Goal: Check status: Check status

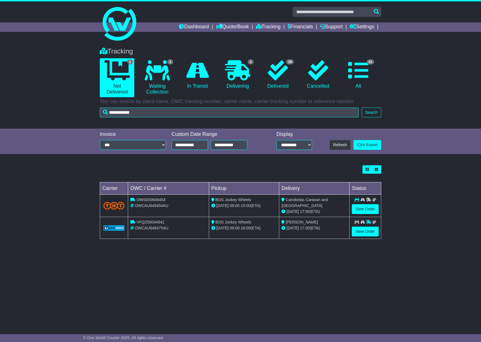
type input "**********"
click at [366, 112] on button "Search" at bounding box center [371, 113] width 20 height 10
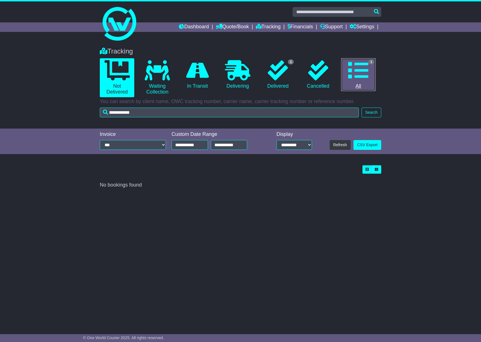
click at [350, 67] on icon at bounding box center [358, 70] width 20 height 20
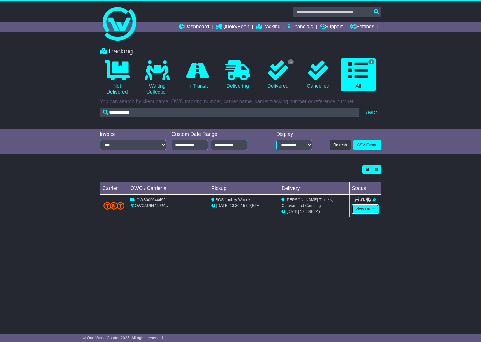
click at [359, 212] on link "View Order" at bounding box center [365, 209] width 27 height 10
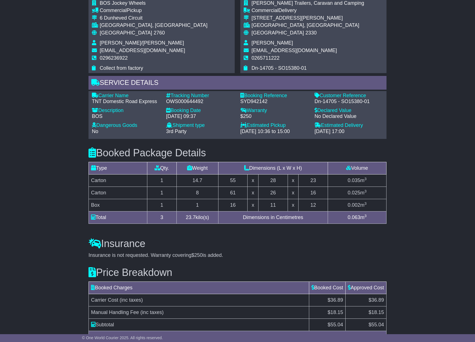
scroll to position [396, 0]
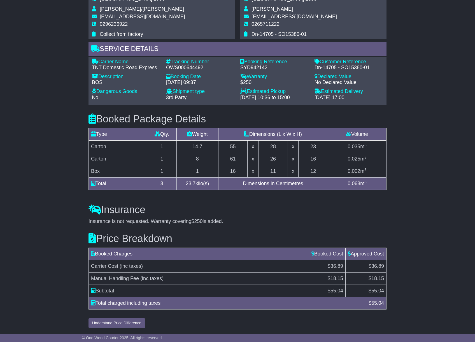
drag, startPoint x: 437, startPoint y: 97, endPoint x: 399, endPoint y: 87, distance: 39.2
click at [437, 96] on div "Email Download Tracking Pricing Insurance" at bounding box center [237, 26] width 475 height 609
